Goal: Task Accomplishment & Management: Use online tool/utility

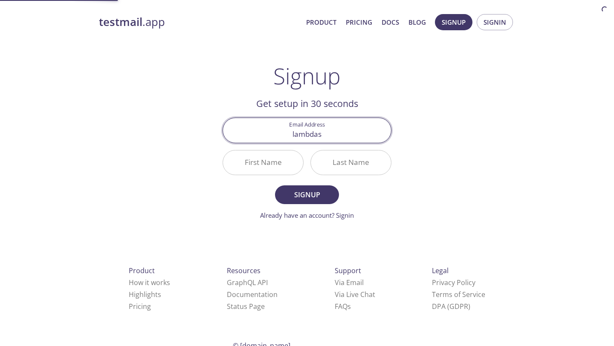
type input "[EMAIL_ADDRESS][DOMAIN_NAME]"
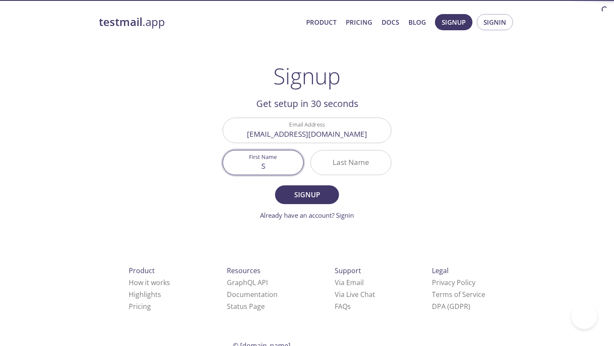
type input "S"
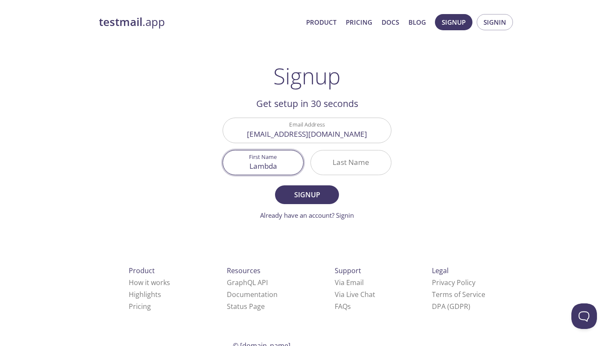
type input "Lambda"
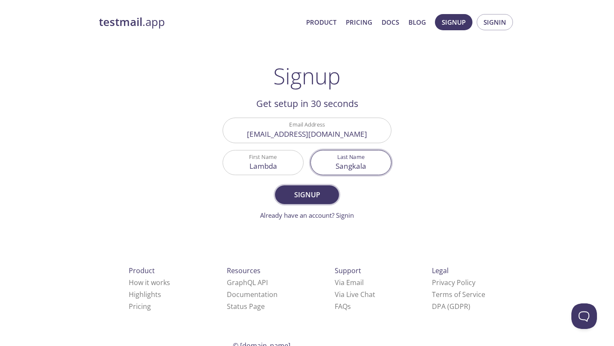
type input "Sangkala"
click at [315, 201] on button "Signup" at bounding box center [307, 195] width 64 height 19
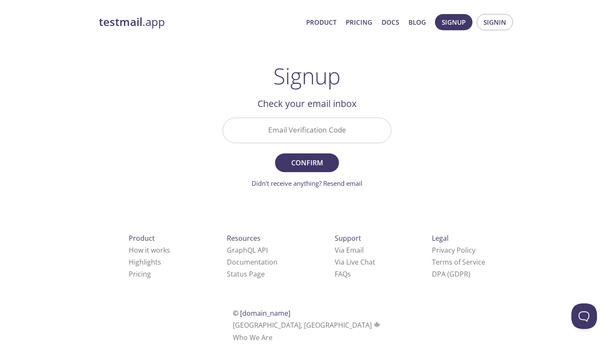
click at [320, 133] on input "Email Verification Code" at bounding box center [307, 130] width 168 height 24
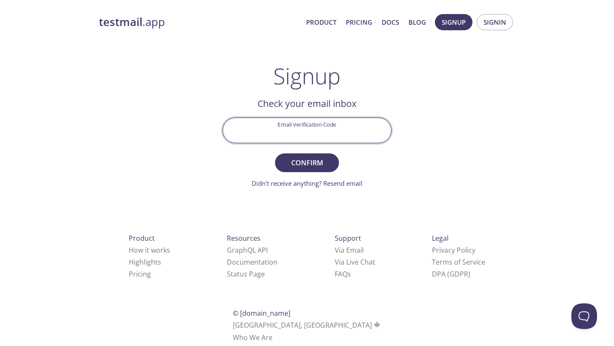
paste input "4SD8WH2"
type input "4SD8WH2"
click at [309, 161] on span "Confirm" at bounding box center [307, 163] width 45 height 12
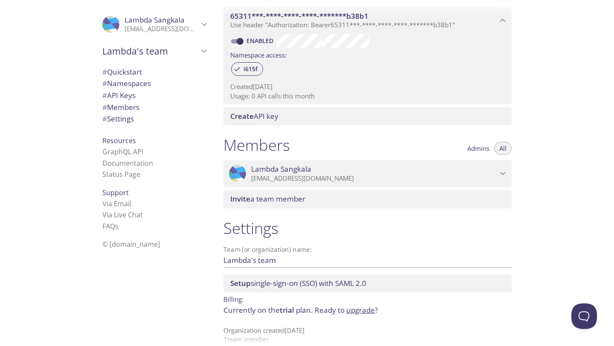
scroll to position [260, 0]
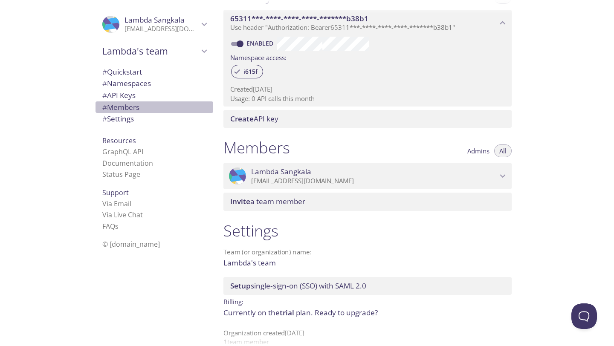
click at [133, 108] on span "# Members" at bounding box center [120, 107] width 37 height 10
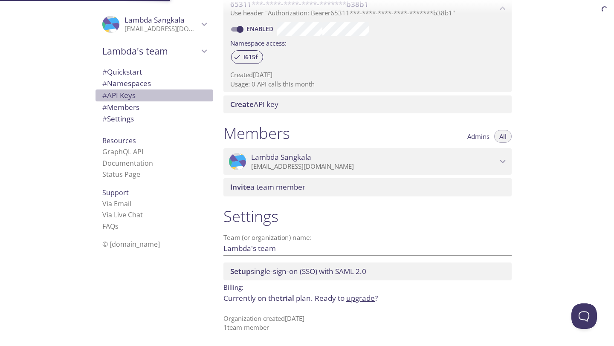
click at [131, 94] on span "# API Keys" at bounding box center [118, 95] width 33 height 10
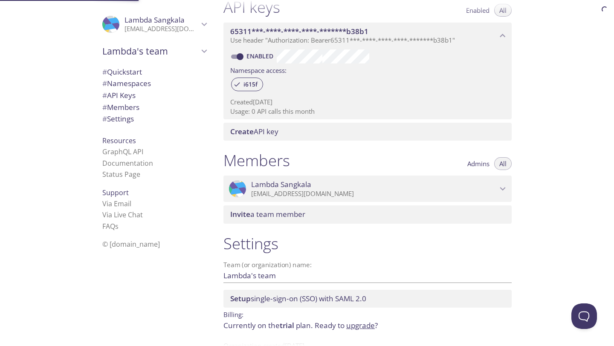
scroll to position [230, 0]
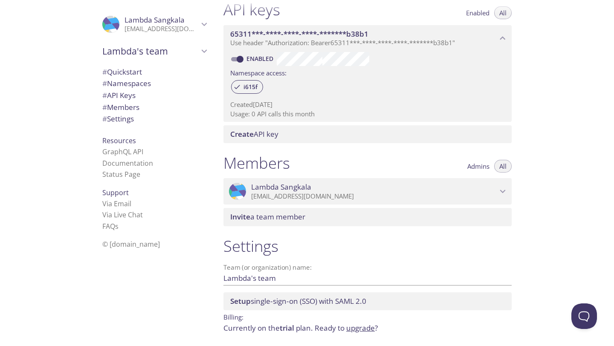
click at [137, 65] on div "# Quickstart # Namespaces # API Keys # Members # Settings" at bounding box center [155, 98] width 118 height 68
click at [137, 70] on span "# Quickstart" at bounding box center [122, 72] width 40 height 10
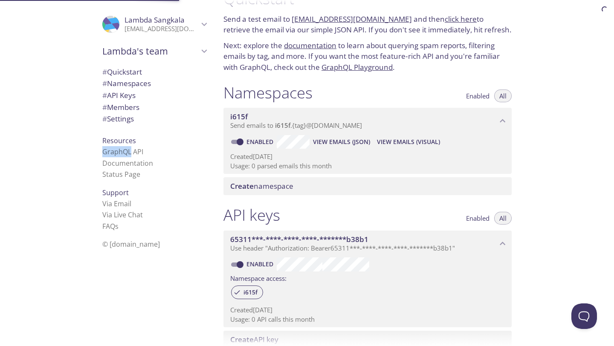
scroll to position [14, 0]
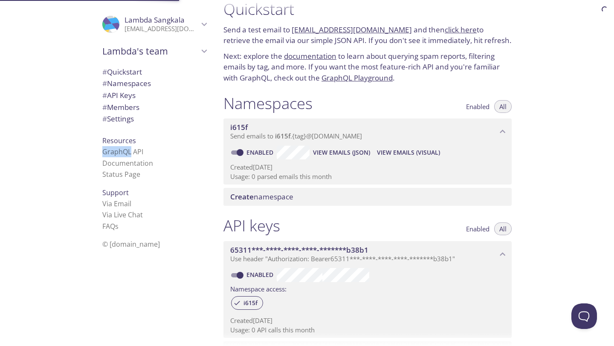
click at [172, 46] on span "Lambda's team" at bounding box center [150, 51] width 96 height 12
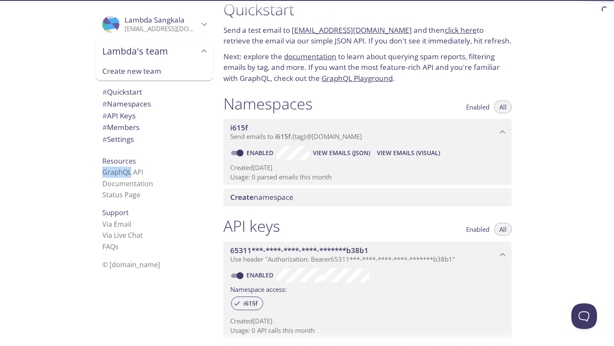
click at [170, 49] on span "Lambda's team" at bounding box center [150, 51] width 96 height 12
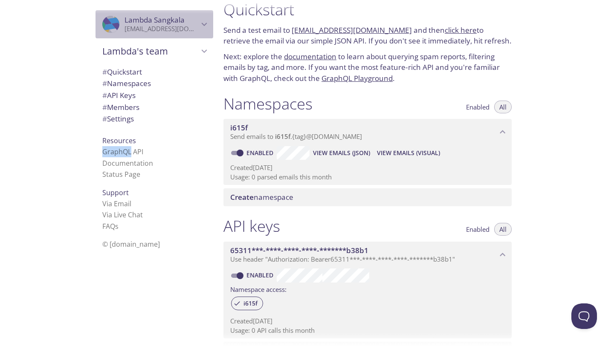
click at [177, 26] on p "lambdasangkala45@gmail.com" at bounding box center [162, 29] width 74 height 9
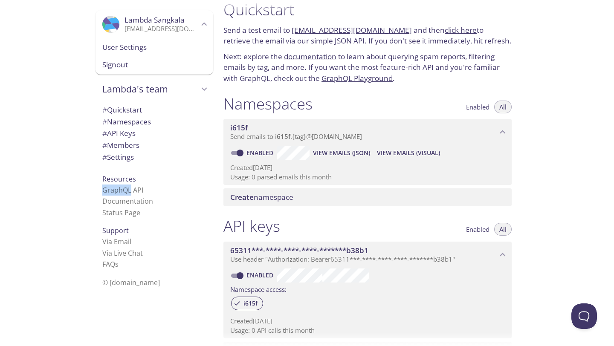
click at [172, 29] on p "lambdasangkala45@gmail.com" at bounding box center [162, 29] width 74 height 9
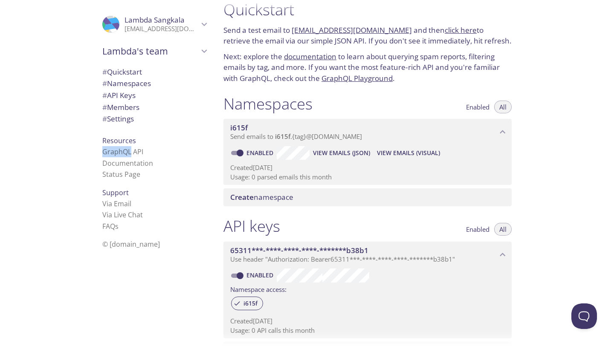
click at [163, 62] on div "Lambda's team" at bounding box center [155, 51] width 118 height 22
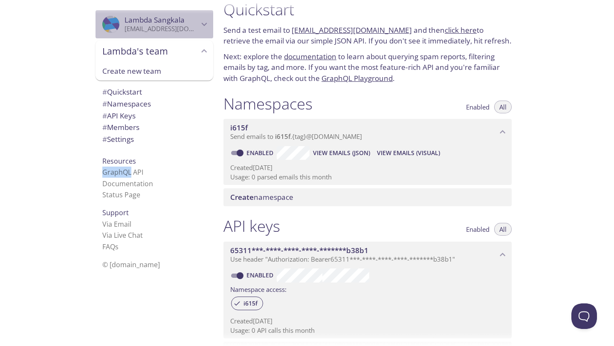
click at [178, 24] on span "Lambda Sangkala" at bounding box center [155, 20] width 60 height 10
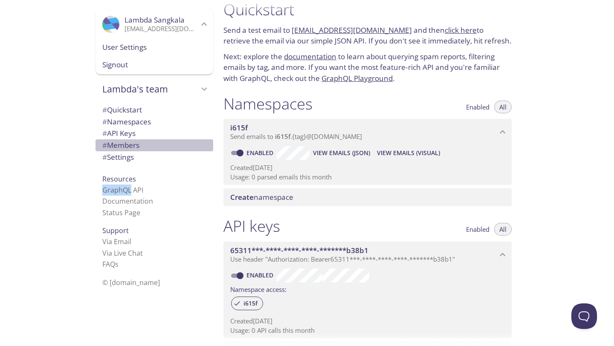
click at [116, 148] on span "# Members" at bounding box center [120, 145] width 37 height 10
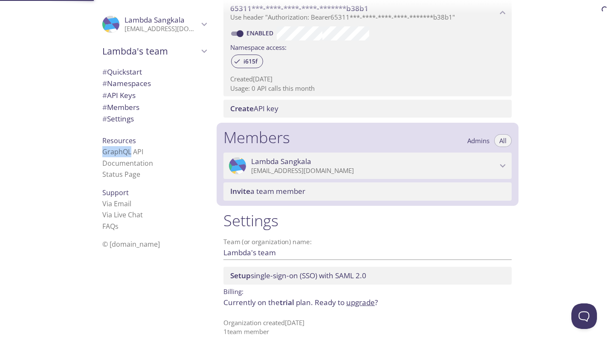
scroll to position [260, 0]
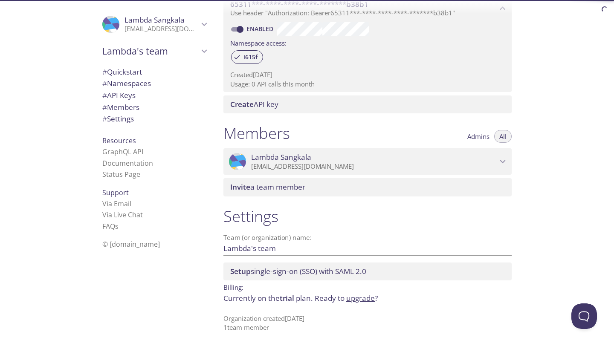
click at [131, 125] on div "# Quickstart # Namespaces # API Keys # Members # Settings" at bounding box center [155, 98] width 118 height 68
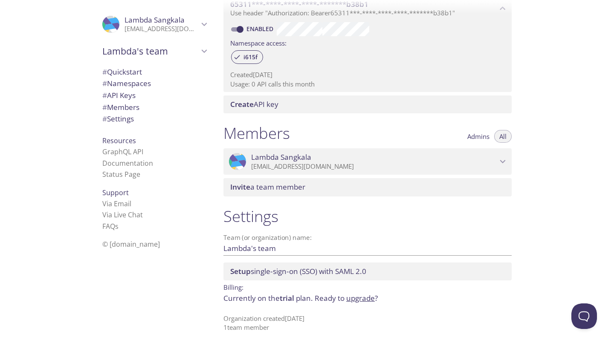
click at [358, 305] on div "Settings Team (or organization) name: Lambda's team Save Setup single-sign-on (…" at bounding box center [368, 270] width 302 height 136
click at [358, 299] on link "upgrade" at bounding box center [360, 299] width 29 height 10
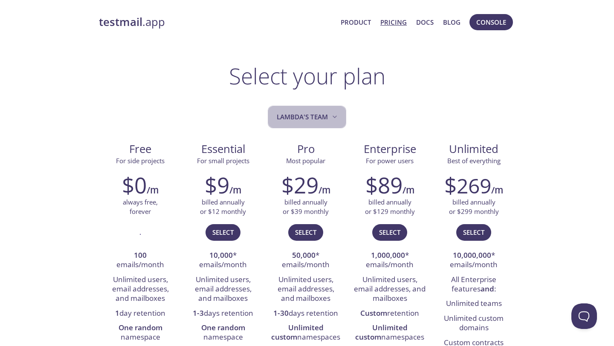
click at [312, 115] on span "Lambda's team" at bounding box center [308, 117] width 62 height 12
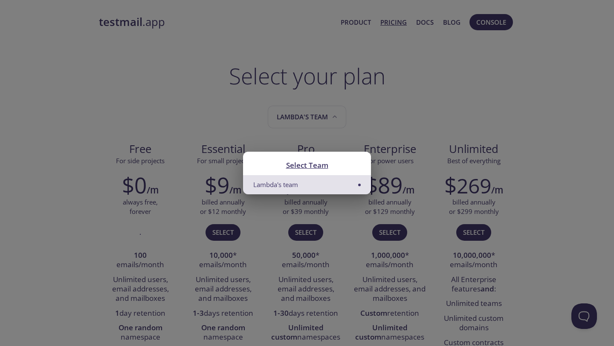
click at [363, 108] on div "Select Team Lambda's team" at bounding box center [307, 173] width 614 height 346
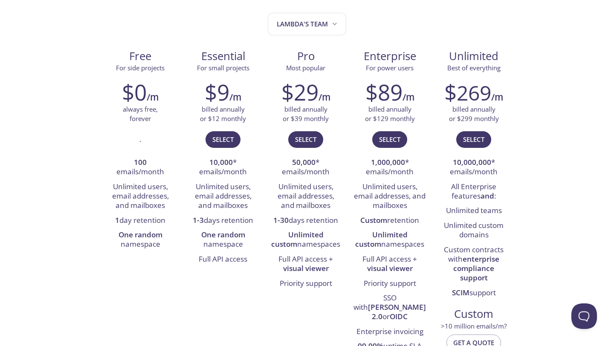
scroll to position [106, 0]
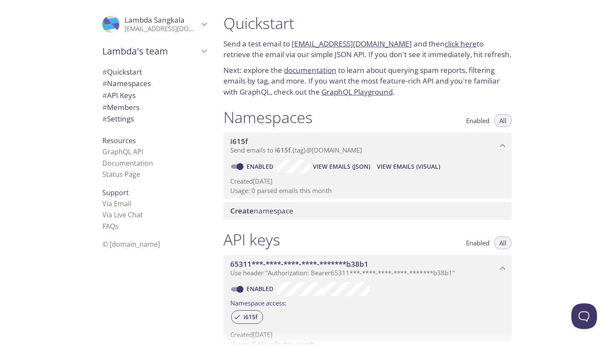
click at [142, 77] on div "# Quickstart" at bounding box center [155, 72] width 118 height 12
click at [445, 45] on link "click here" at bounding box center [461, 44] width 32 height 10
click at [418, 60] on p "Send a test email to i615f.test@inbox.testmail.app and then click here to retri…" at bounding box center [368, 49] width 288 height 22
click at [445, 40] on link "click here" at bounding box center [461, 44] width 32 height 10
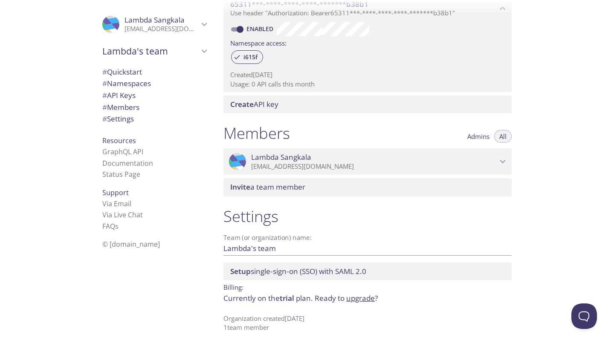
click at [356, 298] on link "upgrade" at bounding box center [360, 299] width 29 height 10
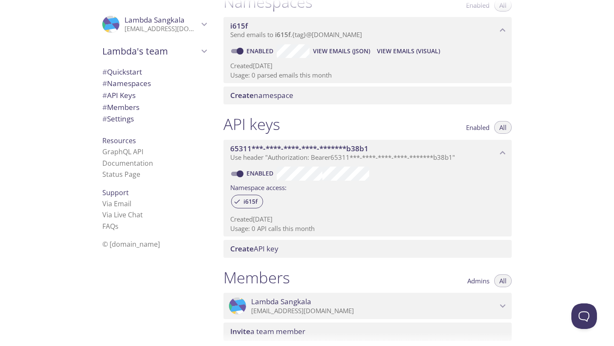
scroll to position [0, 0]
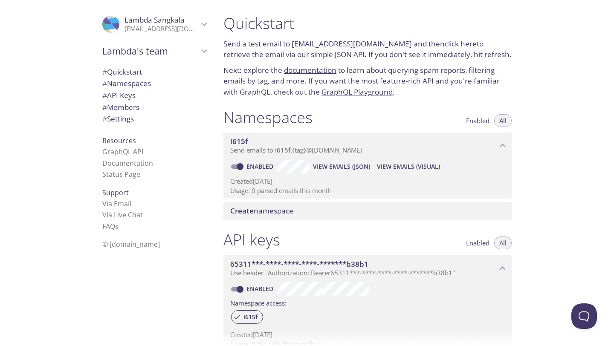
click at [355, 92] on link "GraphQL Playground" at bounding box center [357, 92] width 71 height 10
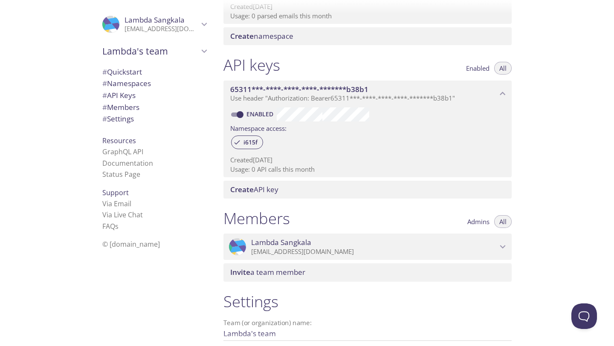
scroll to position [176, 0]
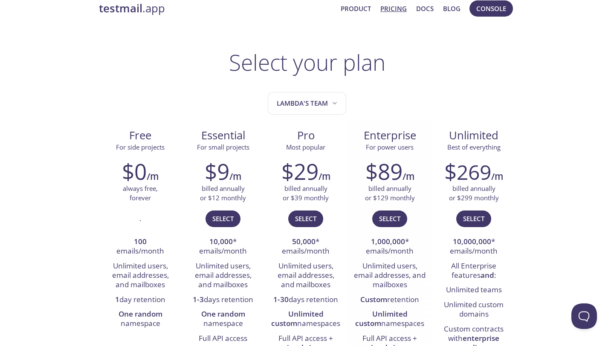
scroll to position [27, 0]
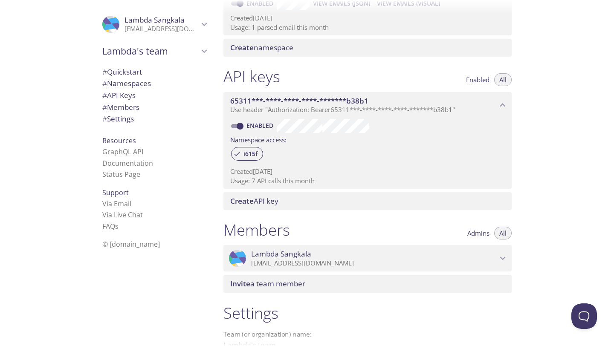
scroll to position [118, 0]
